Goal: Task Accomplishment & Management: Manage account settings

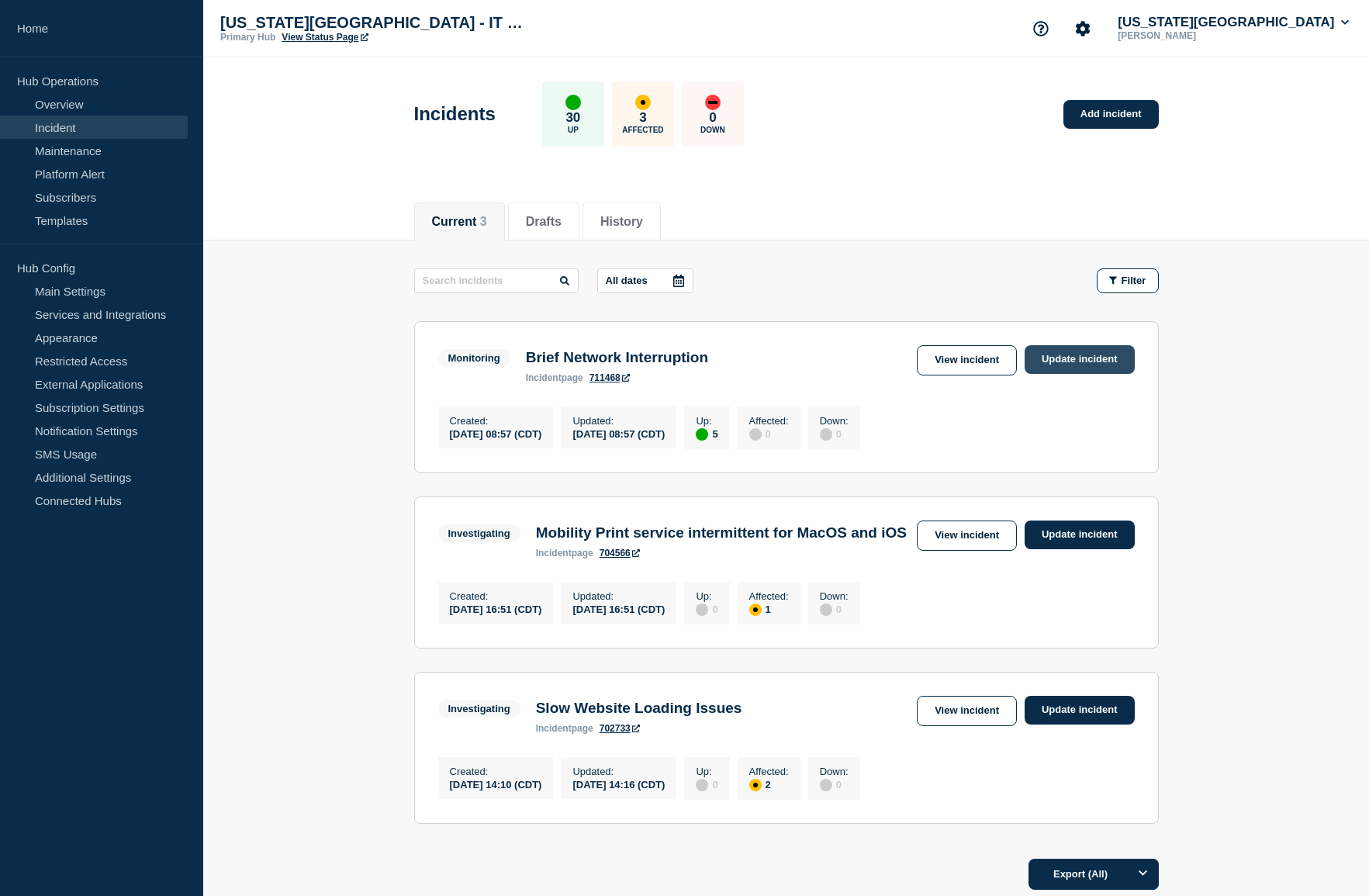
click at [1073, 365] on link "Update incident" at bounding box center [1080, 359] width 110 height 29
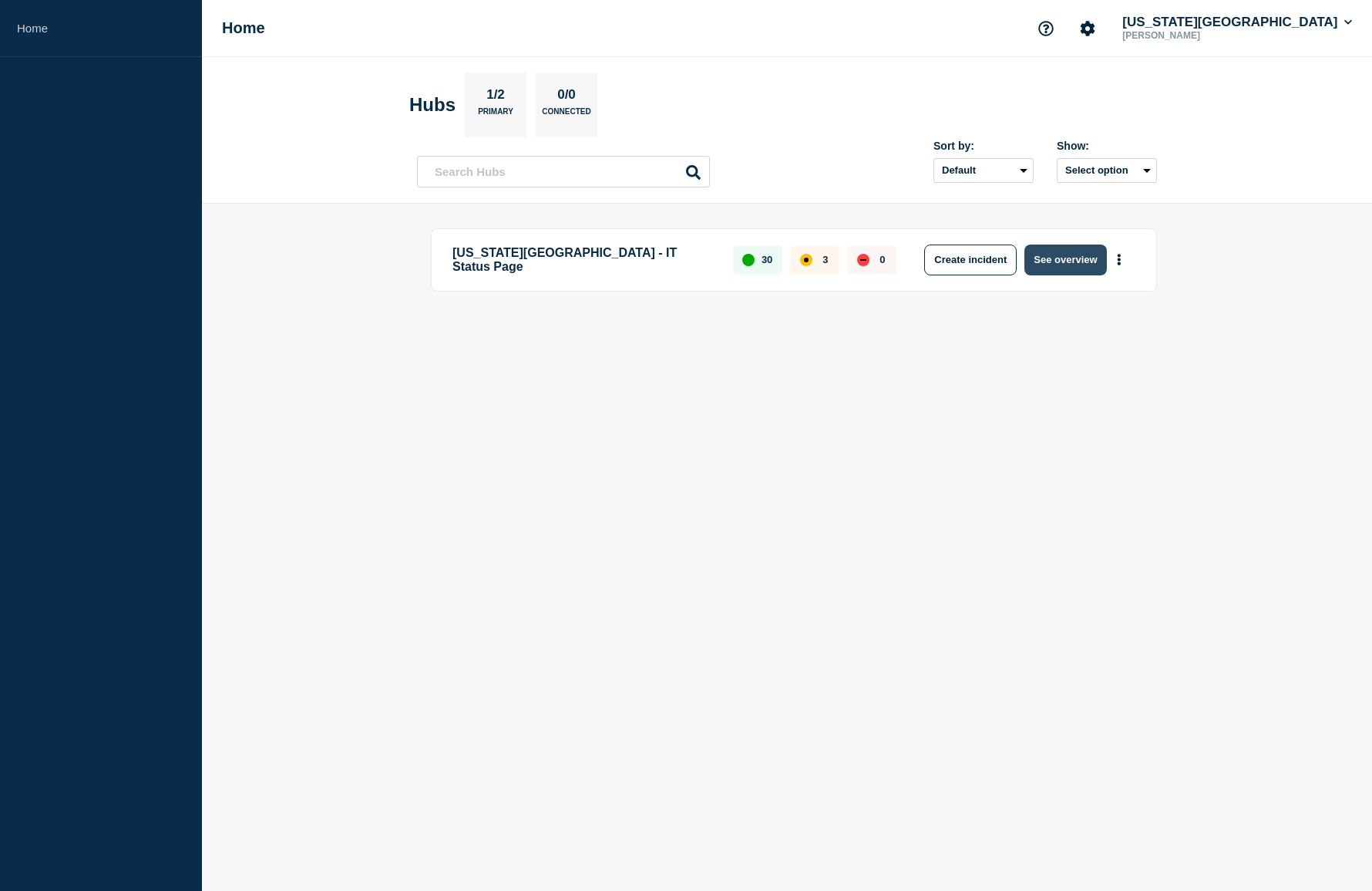
click at [1097, 266] on button "See overview" at bounding box center [1065, 260] width 82 height 31
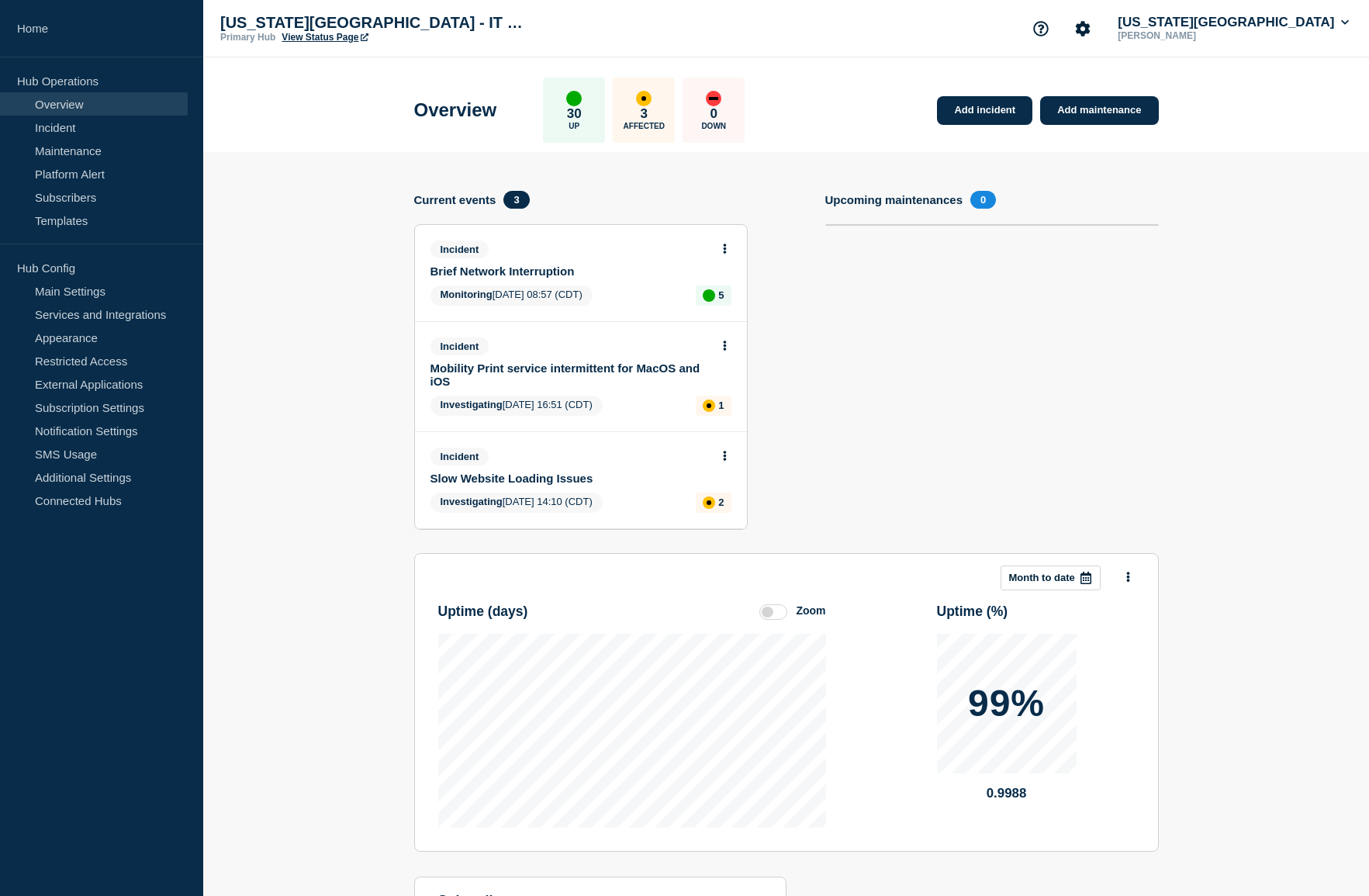
click at [728, 251] on button at bounding box center [725, 250] width 13 height 13
click at [737, 301] on link "Update incident" at bounding box center [723, 306] width 75 height 12
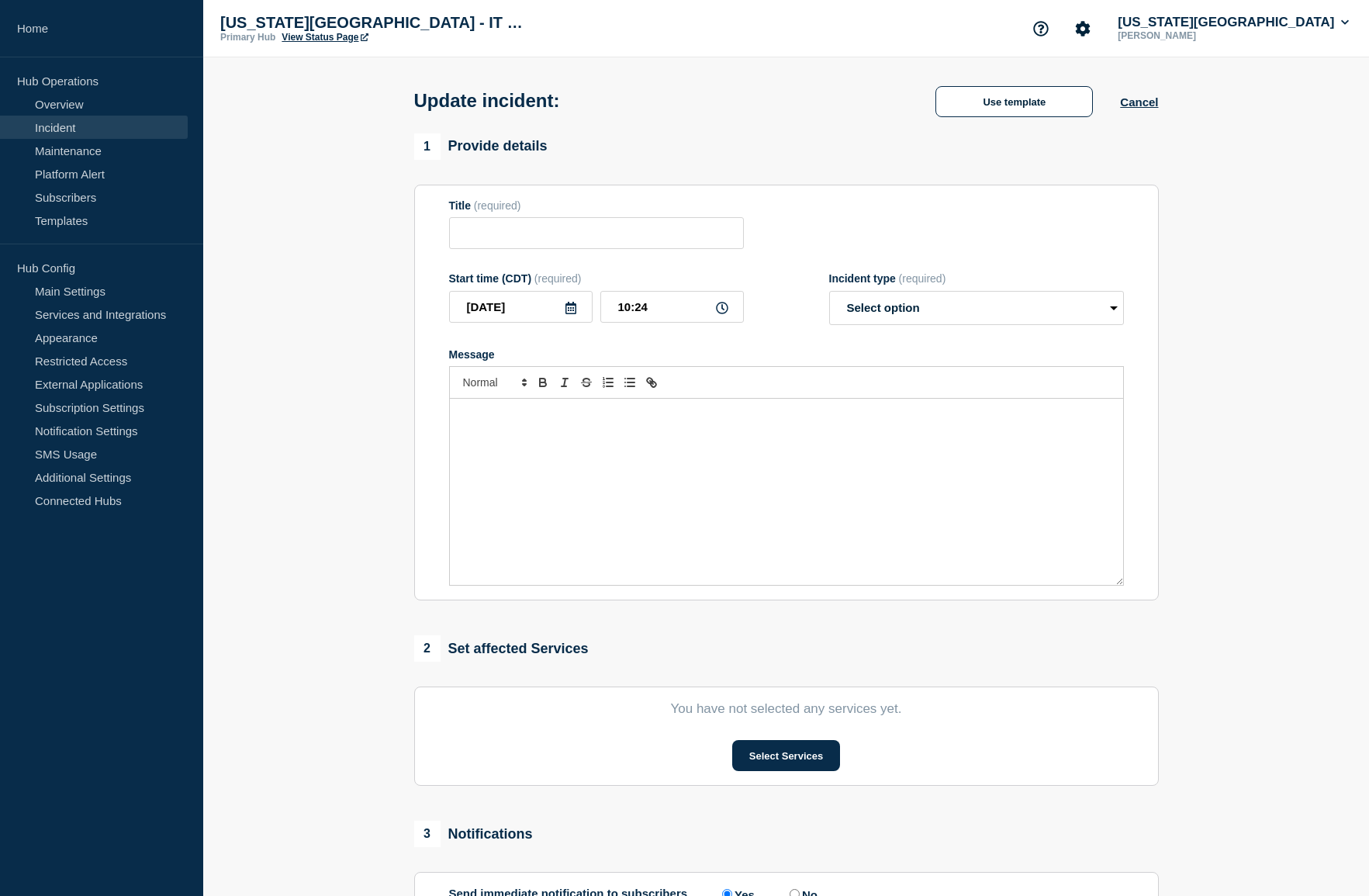
type input "Brief Network Interruption"
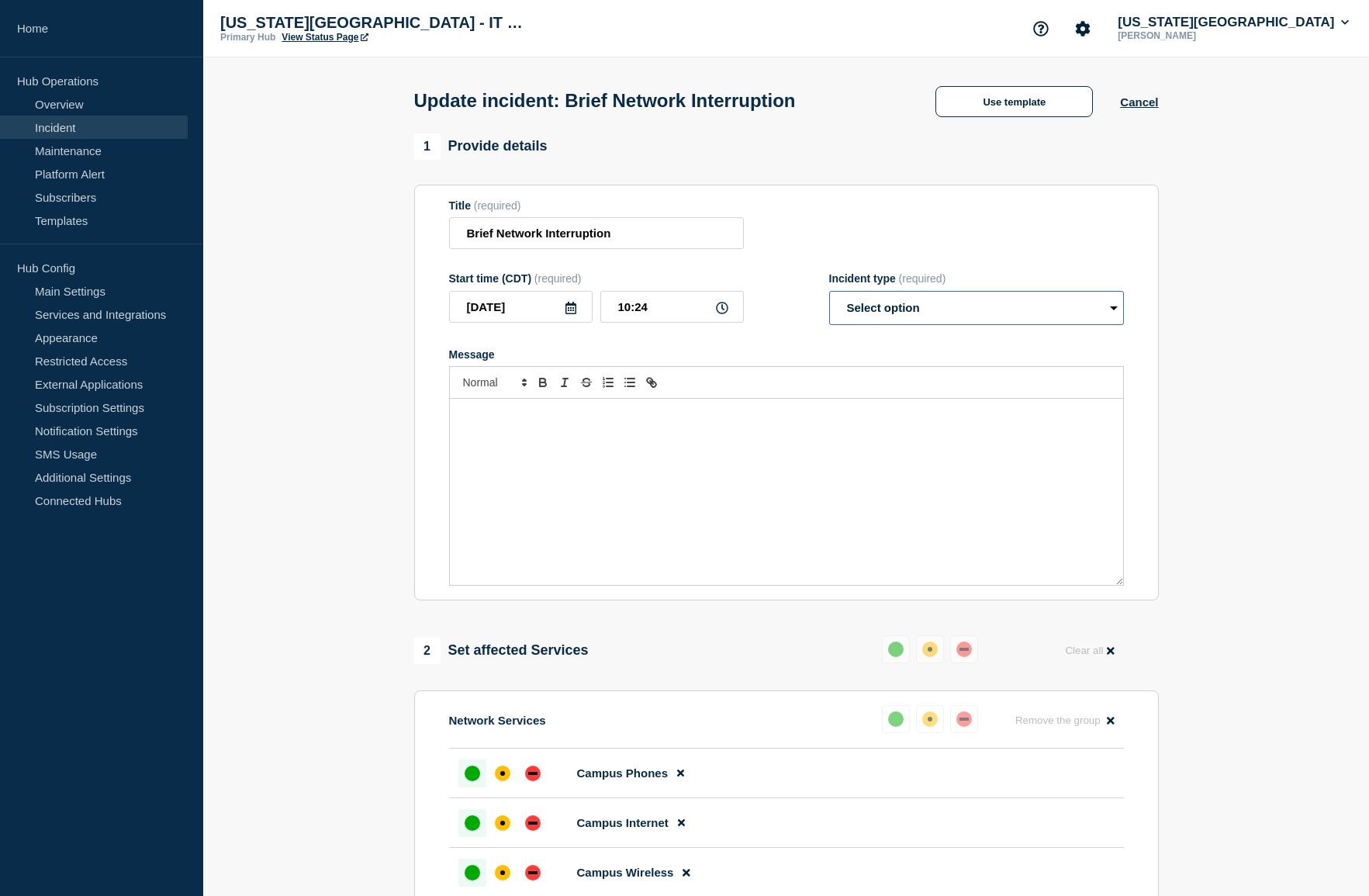
click at [976, 306] on select "Select option Investigating Identified Monitoring Resolved" at bounding box center [977, 307] width 295 height 34
select select "resolved"
click at [829, 294] on select "Select option Investigating Identified Monitoring Resolved" at bounding box center [977, 307] width 295 height 34
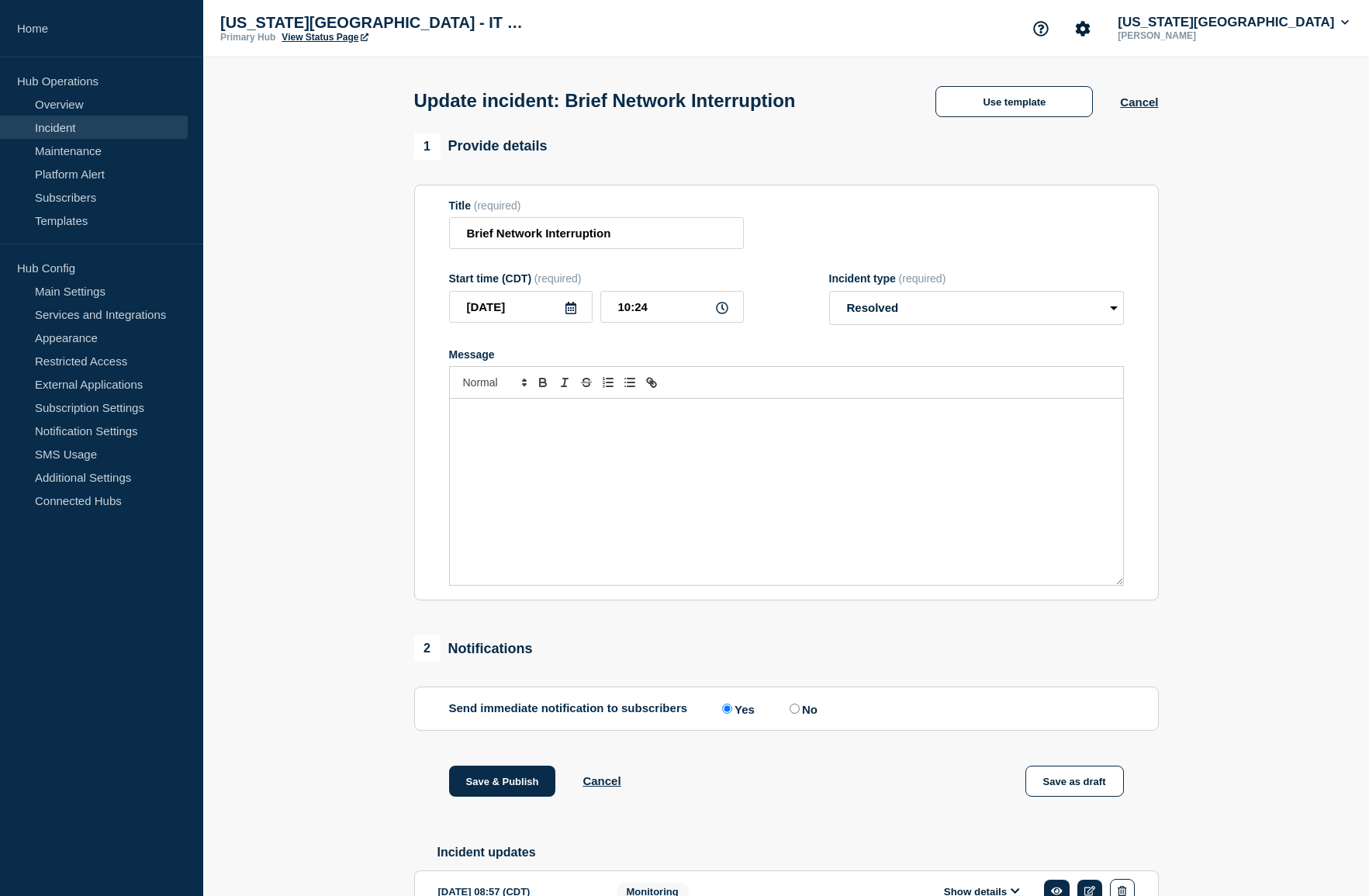
click at [660, 463] on div "Message" at bounding box center [786, 492] width 673 height 186
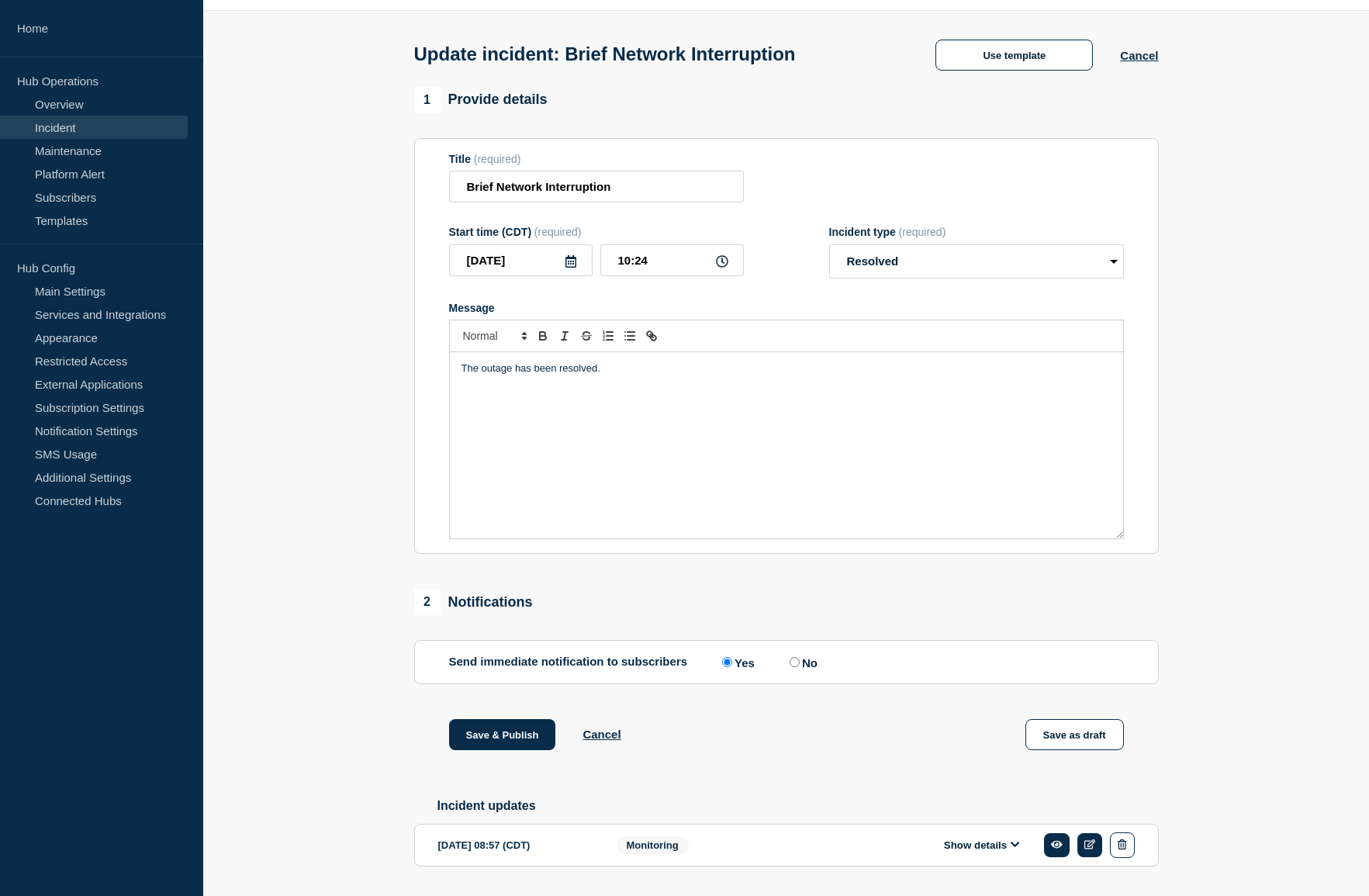
scroll to position [97, 0]
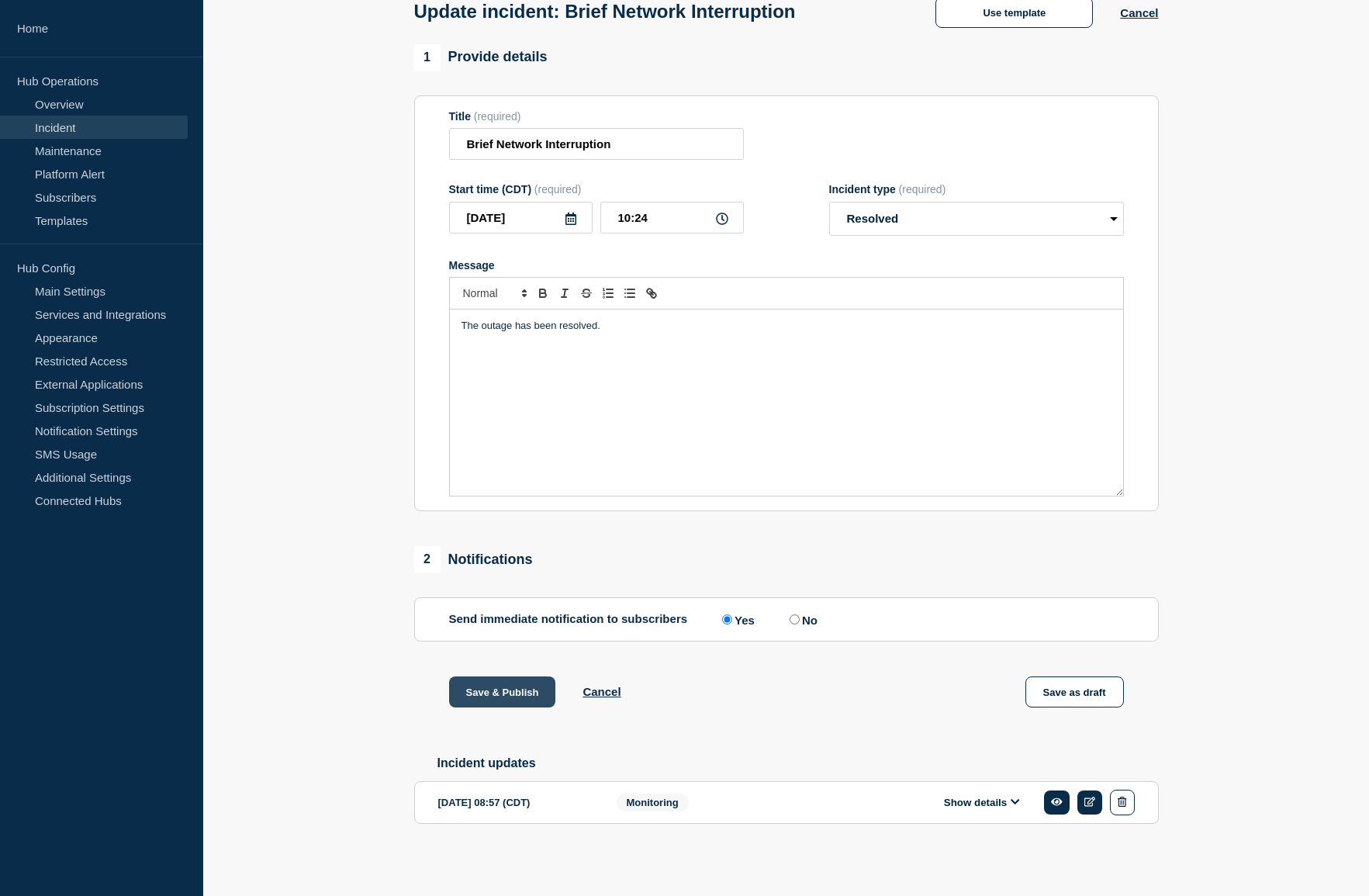
click at [471, 689] on button "Save & Publish" at bounding box center [502, 692] width 107 height 31
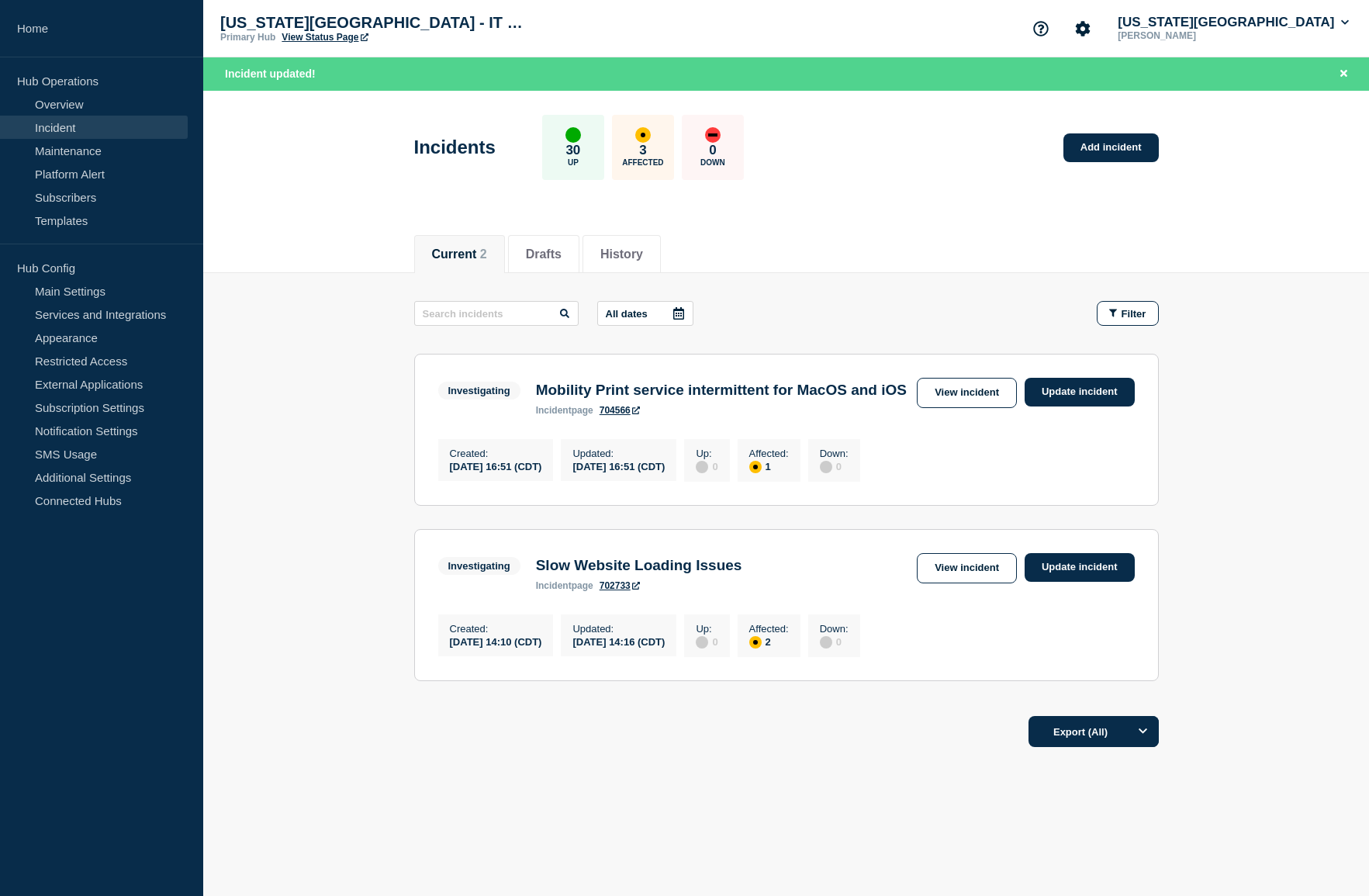
click at [292, 384] on main "All dates Filter Investigating 1 Affected Mobility Print service intermittent f…" at bounding box center [786, 488] width 1166 height 432
